Goal: Task Accomplishment & Management: Use online tool/utility

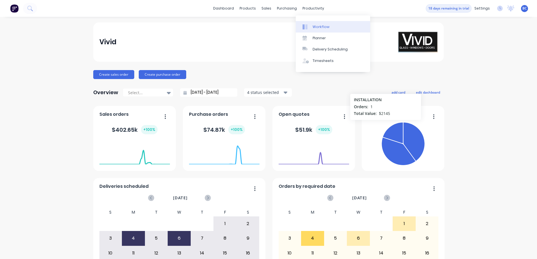
click at [321, 29] on div "Workflow" at bounding box center [320, 26] width 17 height 5
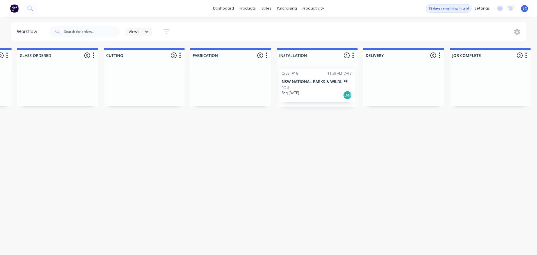
scroll to position [0, 353]
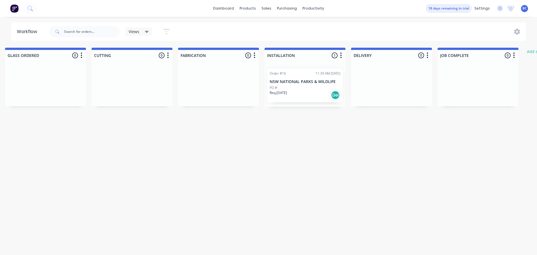
click at [291, 79] on p "NSW NATIONAL PARKS & WILDLIFE" at bounding box center [304, 81] width 71 height 5
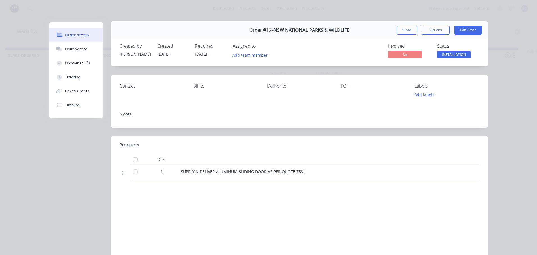
scroll to position [0, 0]
click at [69, 49] on div "Collaborate" at bounding box center [76, 49] width 22 height 5
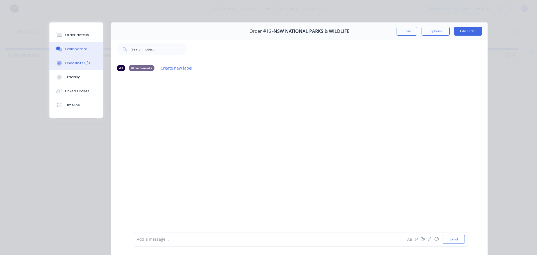
click at [73, 60] on button "Checklists 0/0" at bounding box center [75, 63] width 53 height 14
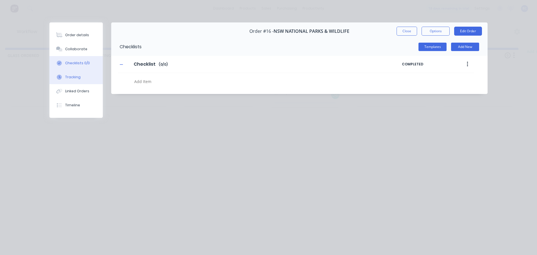
click at [72, 77] on div "Tracking" at bounding box center [72, 77] width 15 height 5
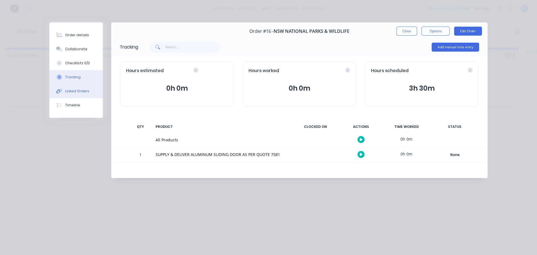
click at [69, 89] on div "Linked Orders" at bounding box center [77, 91] width 24 height 5
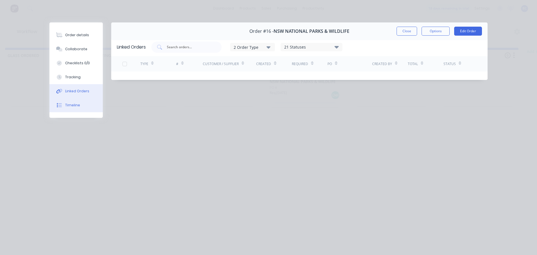
click at [74, 105] on div "Timeline" at bounding box center [72, 105] width 15 height 5
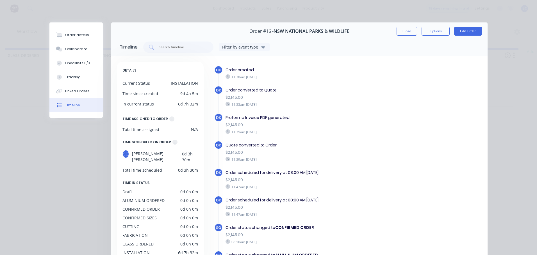
click at [508, 35] on div "Order details Collaborate Checklists 0/0 Tracking Linked Orders Timeline Order …" at bounding box center [268, 127] width 537 height 255
click at [408, 32] on button "Close" at bounding box center [406, 31] width 20 height 9
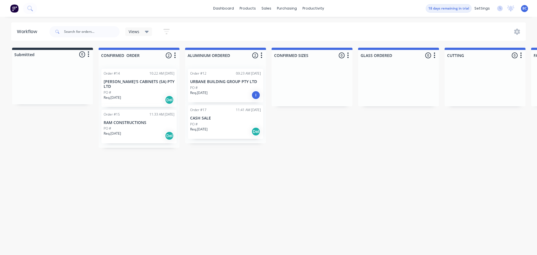
click at [233, 204] on div "Workflow Views Save new view None (Default) edit Show/Hide statuses Show line i…" at bounding box center [268, 132] width 537 height 221
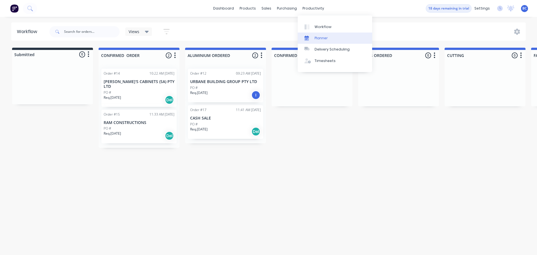
click at [317, 38] on div "Planner" at bounding box center [320, 38] width 13 height 5
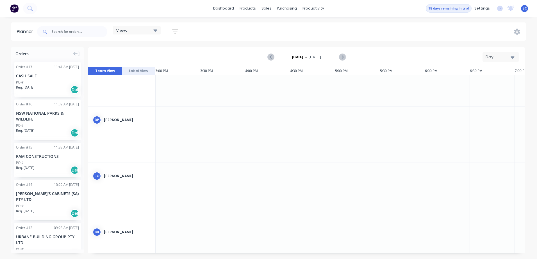
scroll to position [0, 1347]
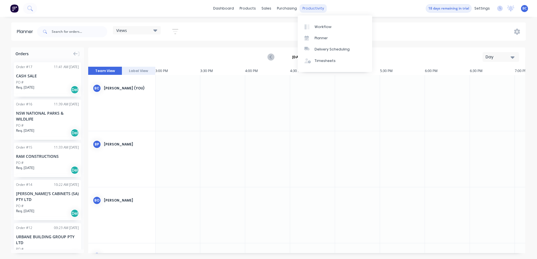
click at [311, 7] on div "productivity" at bounding box center [312, 8] width 27 height 8
click at [313, 62] on link "Timesheets" at bounding box center [334, 60] width 74 height 11
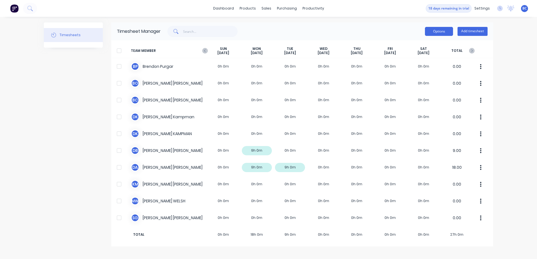
click at [437, 30] on button "Options" at bounding box center [439, 31] width 28 height 9
click at [344, 29] on div "Options Approve Unapprove Download Export Add timesheet" at bounding box center [324, 31] width 327 height 11
click at [207, 51] on icon at bounding box center [205, 51] width 6 height 6
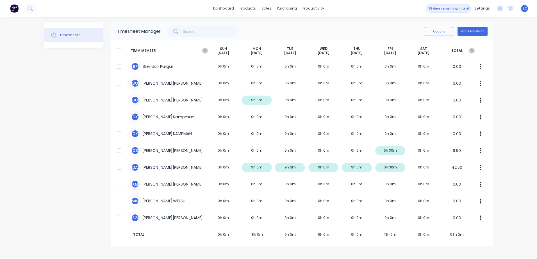
click at [119, 51] on div at bounding box center [118, 50] width 11 height 11
click at [433, 36] on div "Options Add timesheet" at bounding box center [456, 31] width 63 height 11
click at [434, 33] on button "Options" at bounding box center [439, 31] width 28 height 9
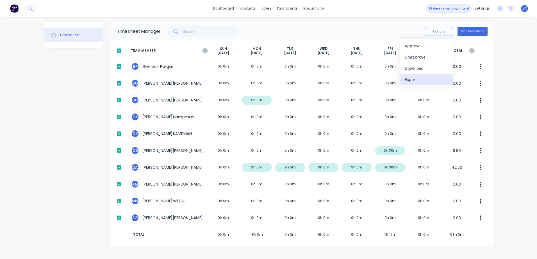
click at [415, 78] on div "Export" at bounding box center [425, 79] width 43 height 8
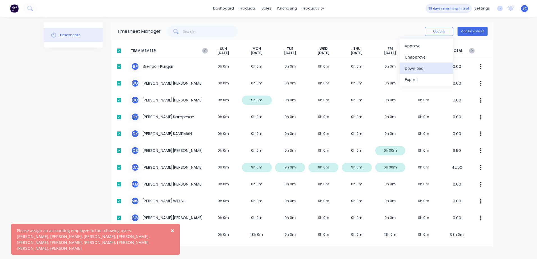
click at [415, 69] on div "Download" at bounding box center [425, 68] width 43 height 8
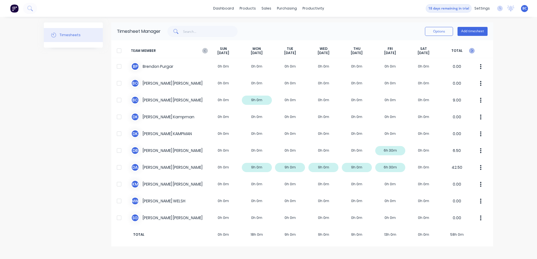
click at [469, 51] on icon at bounding box center [472, 51] width 6 height 6
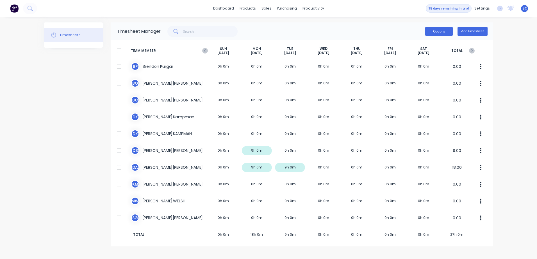
click at [433, 34] on button "Options" at bounding box center [439, 31] width 28 height 9
click at [116, 49] on div at bounding box center [118, 50] width 11 height 11
click at [439, 10] on button "18 days remaining in trial" at bounding box center [448, 8] width 46 height 8
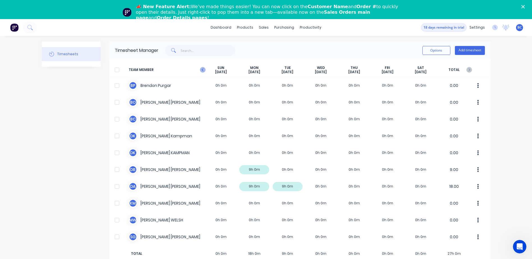
click at [203, 70] on icon at bounding box center [203, 70] width 6 height 6
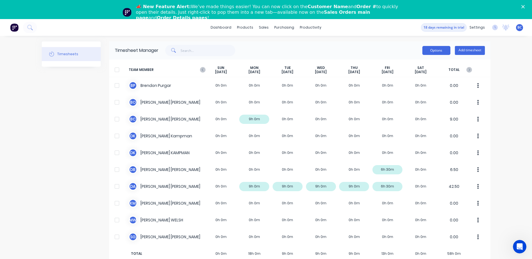
click at [442, 52] on button "Options" at bounding box center [437, 50] width 28 height 9
click at [505, 73] on div "dashboard products sales purchasing productivity dashboard products Product Cat…" at bounding box center [266, 148] width 532 height 259
click at [469, 71] on icon at bounding box center [470, 69] width 2 height 3
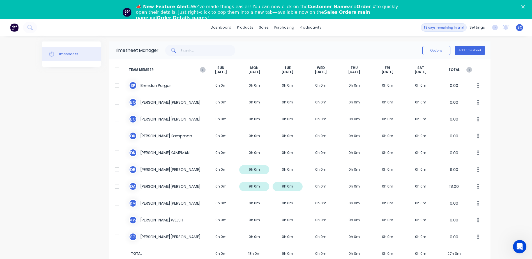
click at [118, 72] on div at bounding box center [116, 69] width 11 height 11
click at [431, 52] on button "Options" at bounding box center [437, 50] width 28 height 9
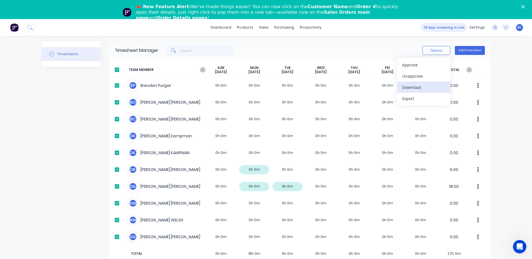
click at [415, 87] on div "Download" at bounding box center [423, 87] width 43 height 8
